Goal: Information Seeking & Learning: Check status

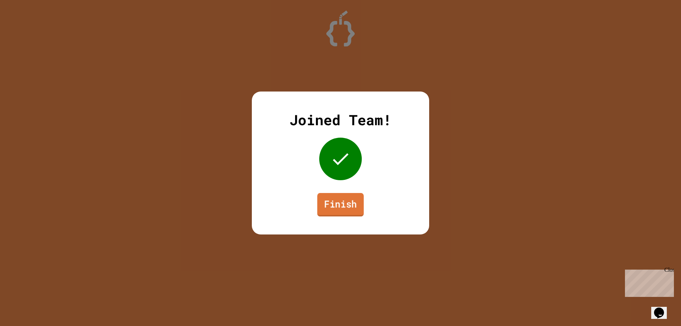
click at [339, 214] on link "Finish" at bounding box center [340, 204] width 46 height 23
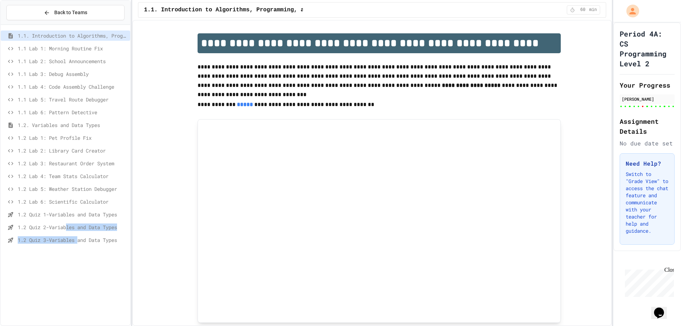
drag, startPoint x: 72, startPoint y: 236, endPoint x: 82, endPoint y: 240, distance: 10.5
click at [82, 240] on div "1.1. Introduction to Algorithms, Programming, and Compilers 1.1 Lab 1: Morning …" at bounding box center [66, 139] width 130 height 223
click at [82, 240] on span "1.2 Quiz 3-Variables and Data Types" at bounding box center [73, 239] width 110 height 7
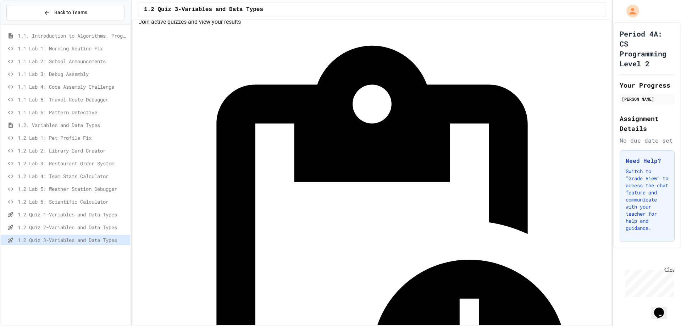
scroll to position [32, 0]
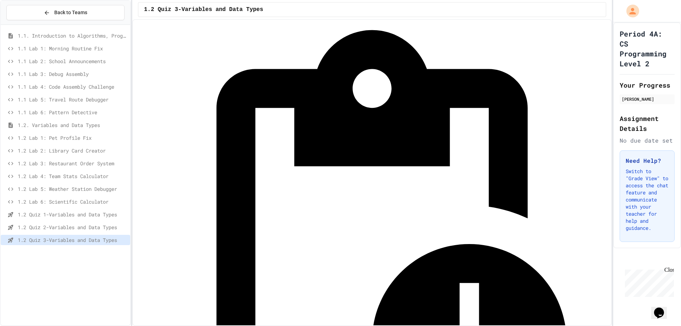
drag, startPoint x: 514, startPoint y: 306, endPoint x: 571, endPoint y: 313, distance: 57.7
click at [104, 12] on button "Back to Teams" at bounding box center [65, 12] width 118 height 15
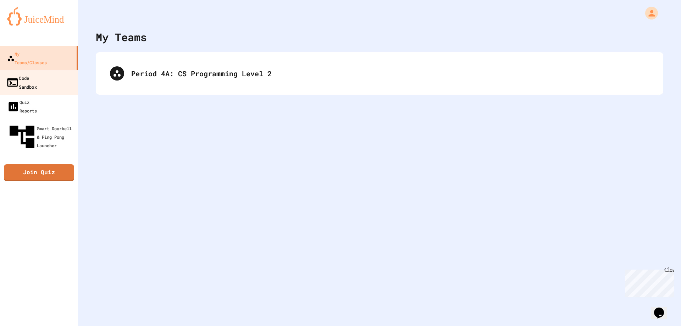
click at [37, 73] on div "Code Sandbox" at bounding box center [21, 81] width 31 height 17
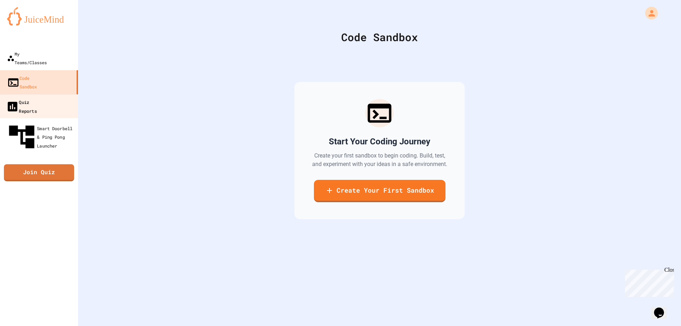
click at [29, 98] on div "Quiz Reports" at bounding box center [21, 106] width 31 height 17
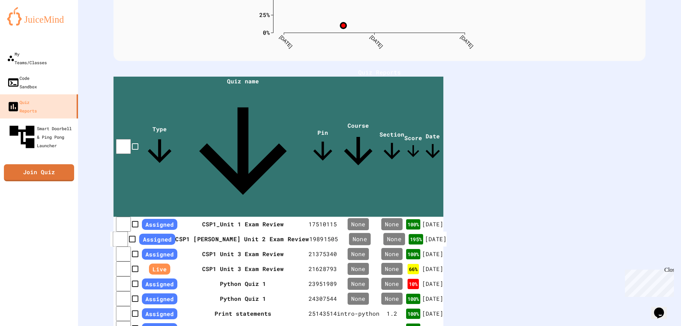
scroll to position [142, 0]
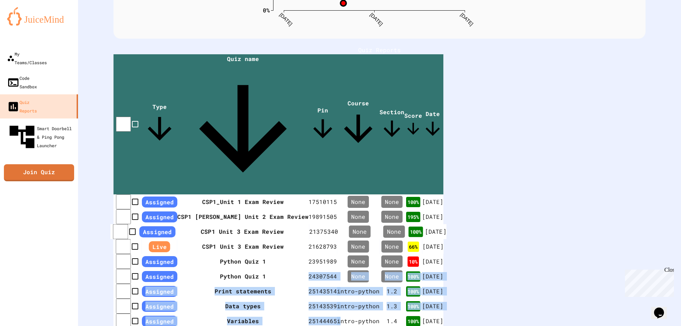
click at [427, 325] on div "Quiz Scores 0% 25% 50% 75% 100% [DATE] [DATE] [DATE] Star Pass Fail 0 % Course:…" at bounding box center [379, 163] width 603 height 326
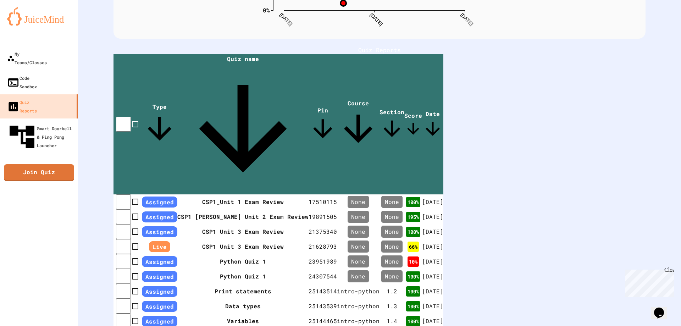
click at [14, 258] on div "My Teams/Classes Code Sandbox Quiz Reports Smart Doorbell & Ping Pong Launcher …" at bounding box center [39, 163] width 78 height 326
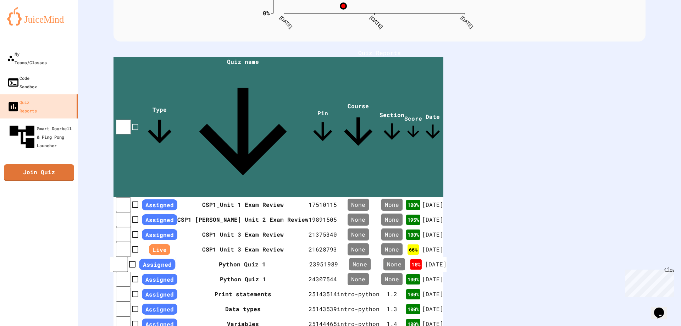
scroll to position [123, 0]
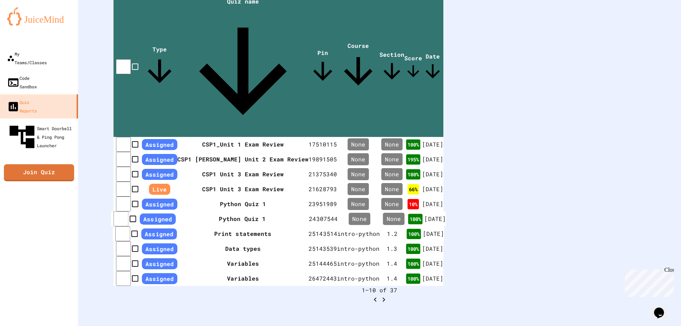
drag, startPoint x: 595, startPoint y: 229, endPoint x: 584, endPoint y: 242, distance: 17.4
click at [444, 240] on tbody "Assigned CSP1_Unit 1 Exam Review 17510115 None None 100 % [DATE] Assigned CSP1 …" at bounding box center [279, 211] width 330 height 149
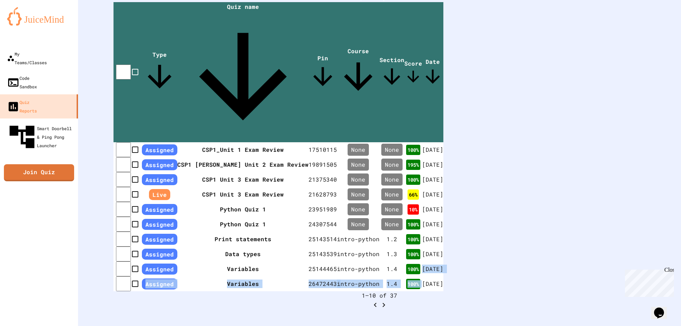
scroll to position [194, 0]
click at [669, 270] on div "Close" at bounding box center [669, 271] width 9 height 9
click at [388, 301] on icon "Go to next page" at bounding box center [384, 305] width 9 height 9
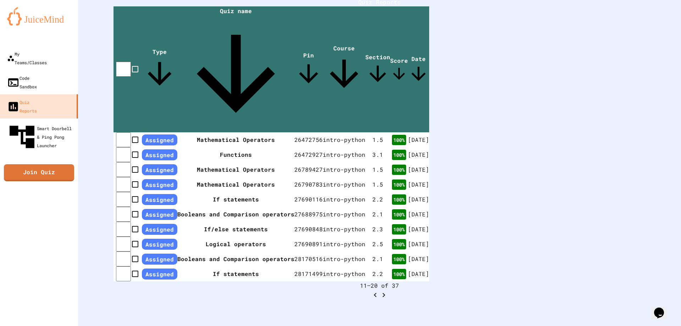
click at [388, 291] on icon "Go to next page" at bounding box center [384, 295] width 9 height 9
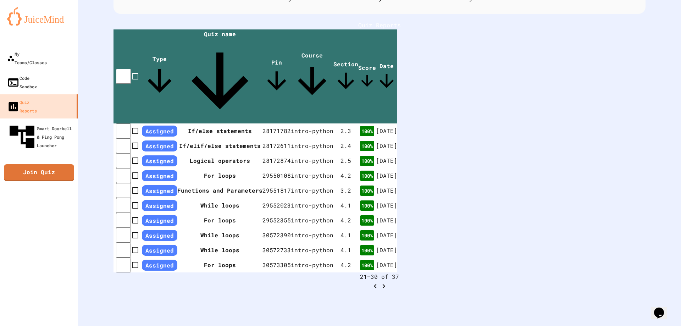
click at [388, 282] on icon "Go to next page" at bounding box center [384, 286] width 9 height 9
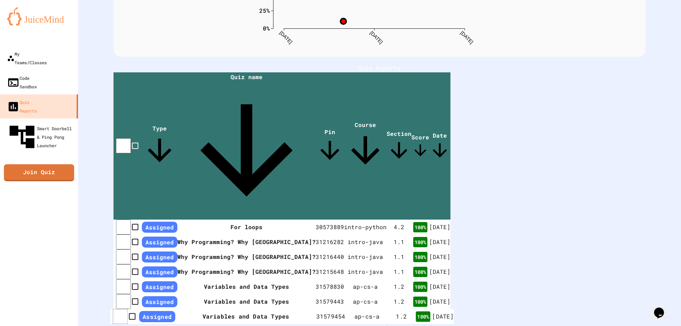
scroll to position [129, 0]
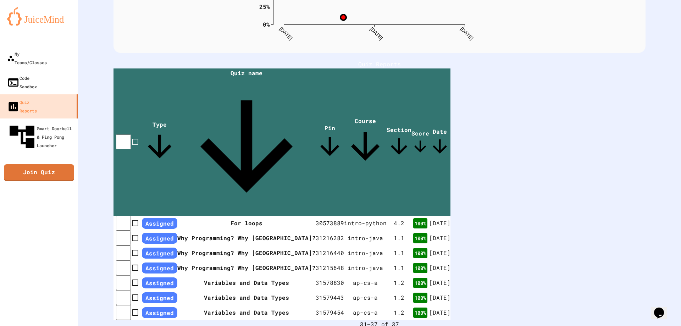
click at [636, 257] on div "Type Quiz name Pin Course Section Score Date Assigned For loops 30573889 intro-…" at bounding box center [380, 195] width 532 height 252
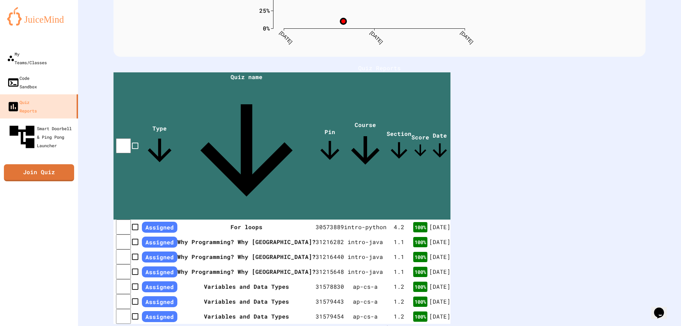
drag, startPoint x: 636, startPoint y: 257, endPoint x: 658, endPoint y: 276, distance: 29.0
click at [660, 264] on div "Quiz Scores 0% 25% 50% 75% 100% [DATE] [DATE] [DATE] Star Pass Fail 0 % Course:…" at bounding box center [379, 127] width 603 height 502
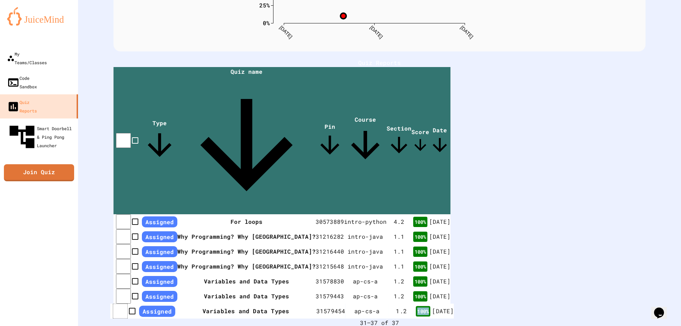
scroll to position [0, 0]
drag, startPoint x: 540, startPoint y: 245, endPoint x: 594, endPoint y: 256, distance: 54.9
click at [454, 304] on tr "Assigned Variables and Data Types 31579454 ap-cs-a 1 . 2 100 % [DATE]" at bounding box center [282, 311] width 344 height 15
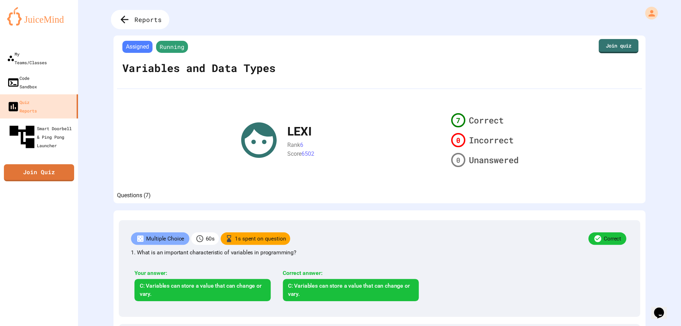
click at [129, 20] on icon at bounding box center [125, 20] width 12 height 12
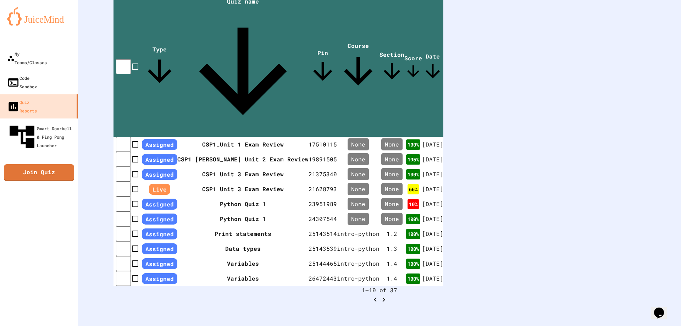
scroll to position [194, 0]
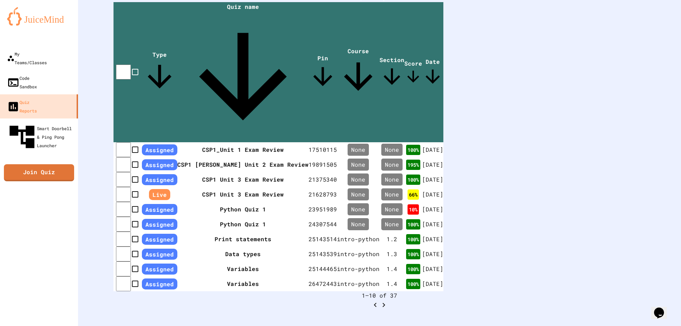
click at [388, 301] on icon "Go to next page" at bounding box center [384, 305] width 9 height 9
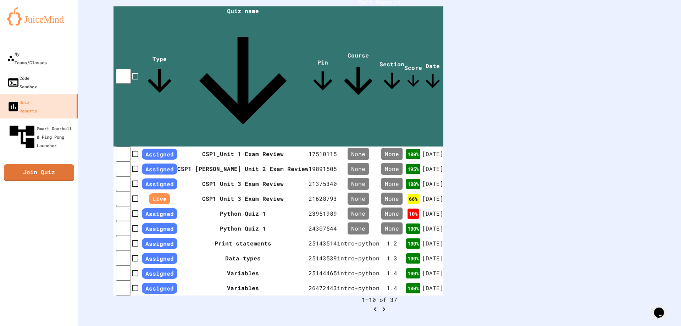
click at [388, 305] on icon "Go to next page" at bounding box center [384, 309] width 9 height 9
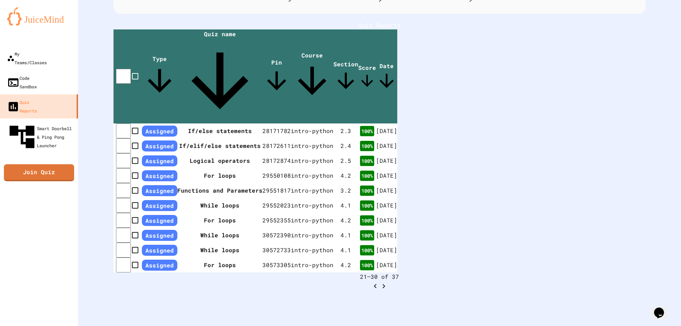
click at [388, 282] on icon "Go to next page" at bounding box center [384, 286] width 9 height 9
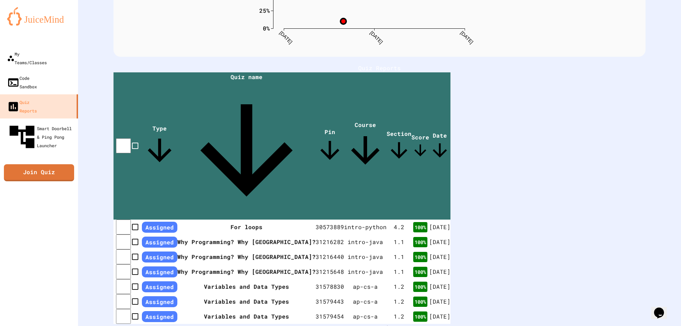
click at [532, 287] on div "Quiz Scores 0% 25% 50% 75% 100% [DATE] [DATE] [DATE] Star Pass Fail 10 % Python…" at bounding box center [379, 127] width 603 height 502
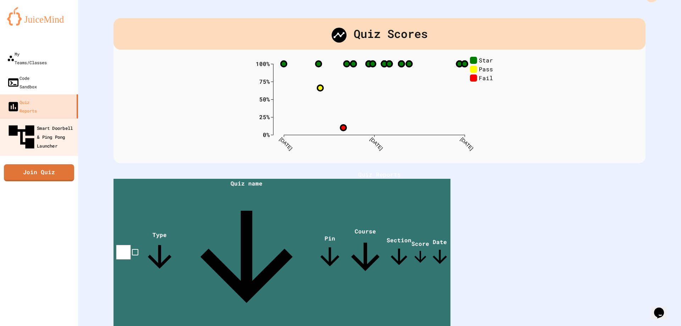
click at [23, 122] on div "Smart Doorbell & Ping Pong Launcher" at bounding box center [41, 137] width 70 height 31
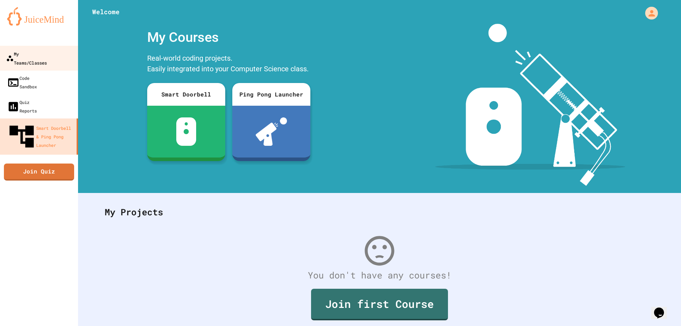
click at [48, 60] on link "My Teams/Classes" at bounding box center [39, 58] width 81 height 25
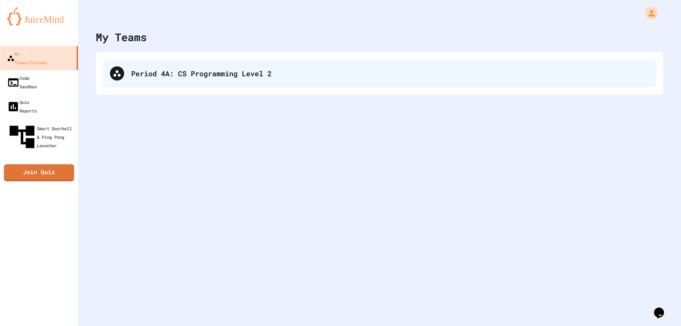
click at [121, 76] on icon at bounding box center [117, 73] width 9 height 9
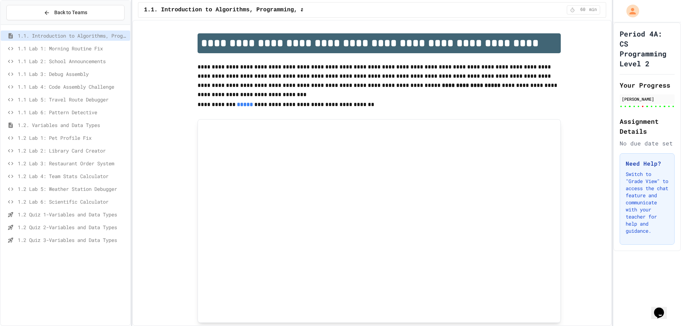
click at [583, 11] on span "60" at bounding box center [582, 10] width 11 height 6
click at [98, 235] on div "1.2 Quiz 3-Variables and Data Types" at bounding box center [66, 240] width 130 height 10
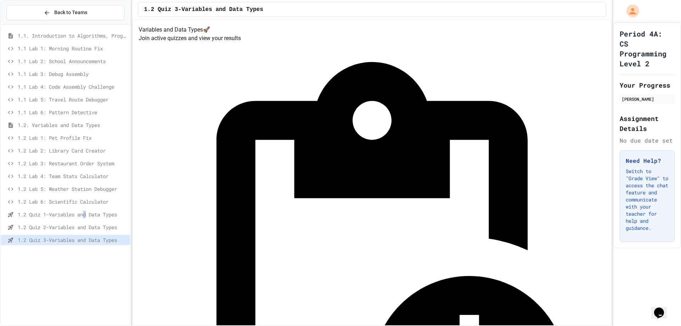
click at [88, 217] on div "1.2 Quiz 1-Variables and Data Types" at bounding box center [66, 215] width 130 height 13
click at [95, 200] on span "1.2 Lab 6: Scientific Calculator" at bounding box center [73, 201] width 110 height 7
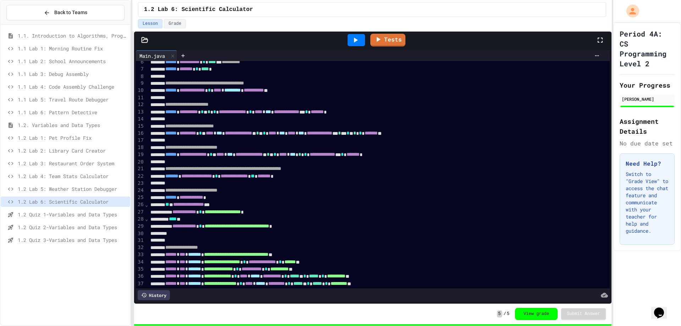
scroll to position [80, 0]
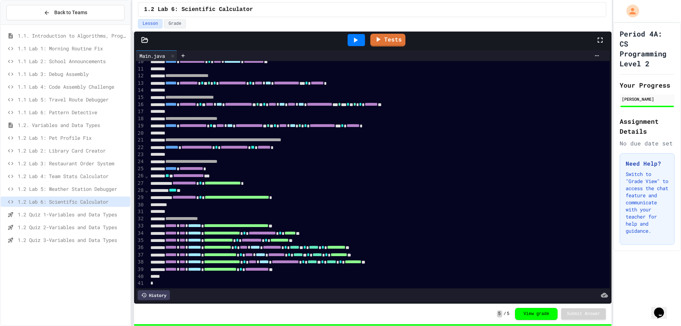
click at [17, 238] on div "1.2 Quiz 3-Variables and Data Types" at bounding box center [66, 240] width 130 height 10
